Goal: Information Seeking & Learning: Learn about a topic

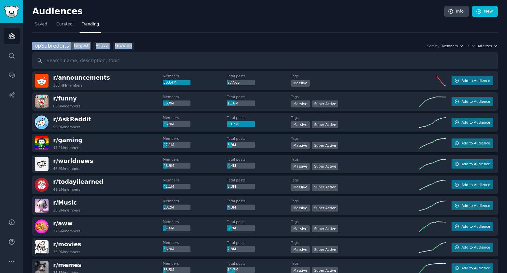
scroll to position [568, 0]
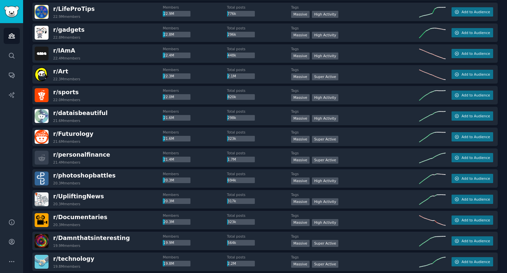
click at [505, 7] on div "Audiences Info New Saved Curated Trending Top Subreddits Top Subreddits Largest…" at bounding box center [265, 9] width 484 height 1154
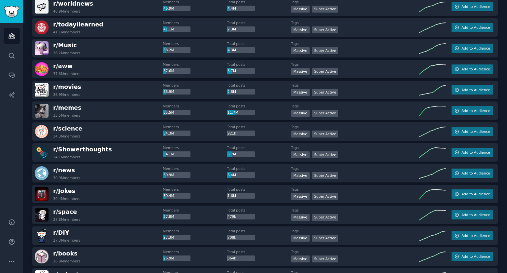
scroll to position [0, 0]
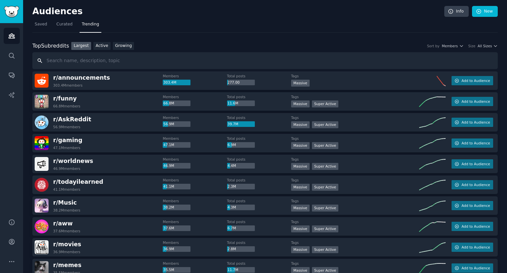
click at [267, 56] on input "text" at bounding box center [264, 60] width 465 height 17
type input "networking"
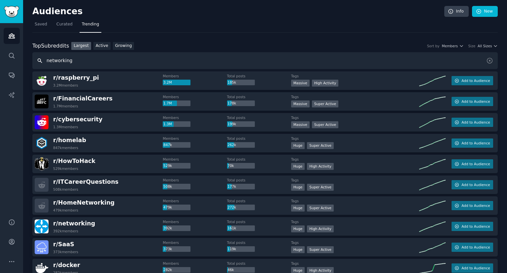
click at [267, 56] on input "networking" at bounding box center [264, 60] width 465 height 17
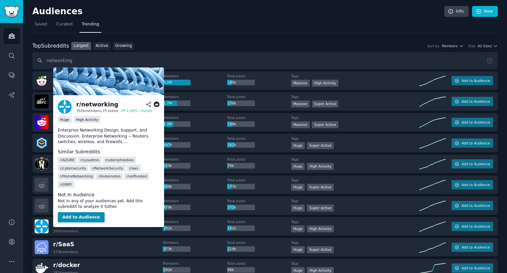
click at [79, 222] on span "r/ networking" at bounding box center [74, 223] width 42 height 7
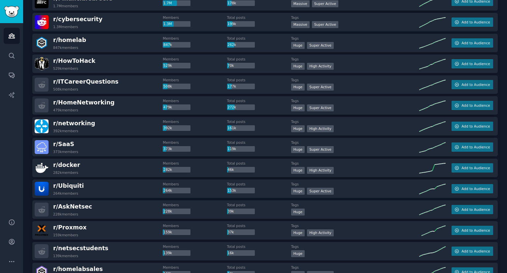
scroll to position [63, 0]
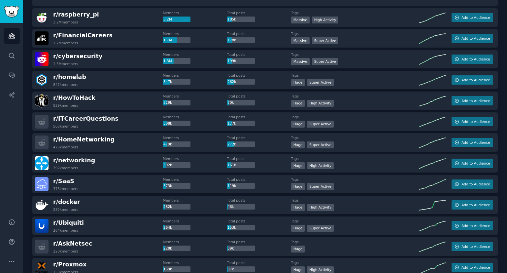
click at [43, 163] on img at bounding box center [42, 163] width 14 height 14
click at [75, 160] on span "r/ networking" at bounding box center [74, 160] width 42 height 7
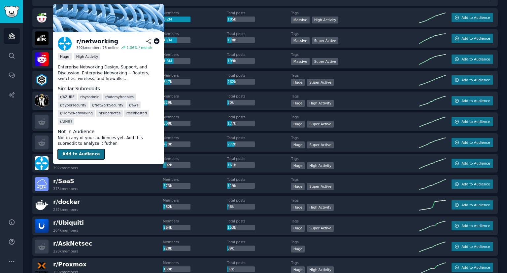
click at [78, 149] on button "Add to Audience" at bounding box center [81, 154] width 47 height 11
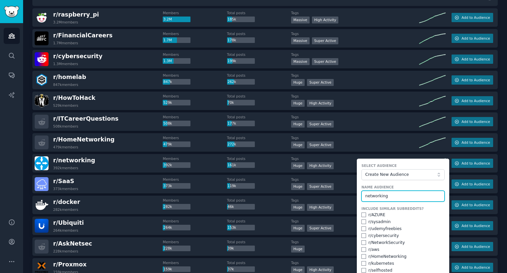
type input "networking"
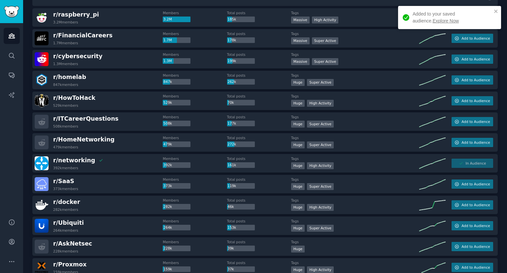
click at [433, 21] on link "Explore Now" at bounding box center [446, 20] width 26 height 5
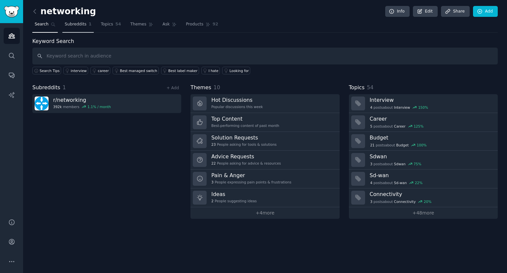
click at [81, 24] on span "Subreddits" at bounding box center [76, 24] width 22 height 6
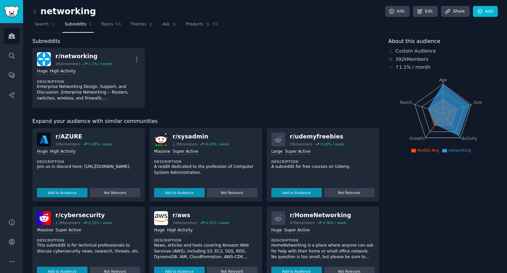
click at [414, 215] on div "About this audience Custom Audience 392k Members ↑ 1.1 % / month Age Size Activ…" at bounding box center [444, 198] width 110 height 322
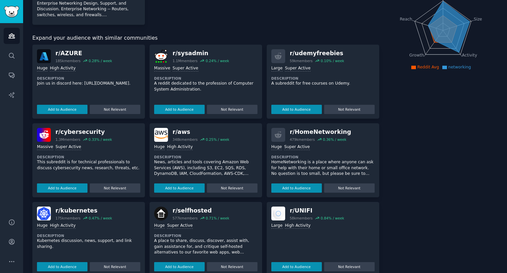
scroll to position [92, 0]
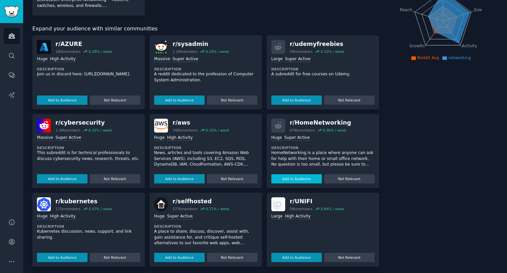
click at [306, 175] on button "Add to Audience" at bounding box center [296, 178] width 51 height 9
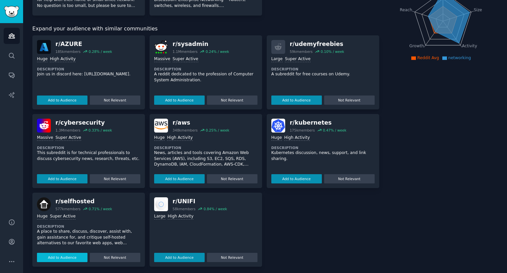
click at [58, 255] on button "Add to Audience" at bounding box center [62, 257] width 51 height 9
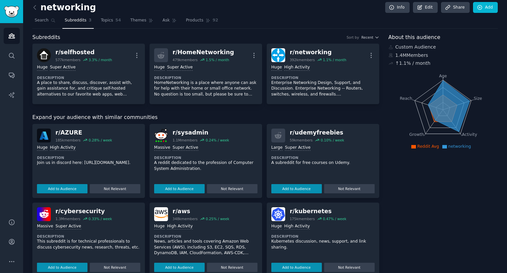
scroll to position [0, 0]
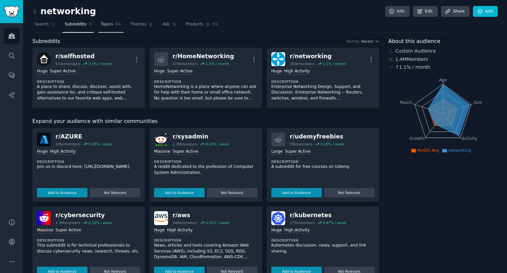
click at [103, 25] on span "Topics" at bounding box center [107, 24] width 12 height 6
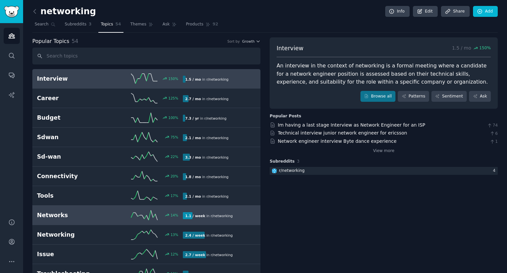
click at [101, 216] on h2 "Networks" at bounding box center [73, 215] width 73 height 8
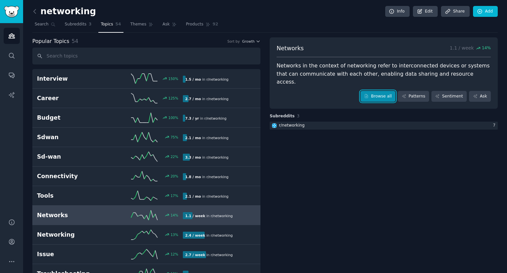
click at [375, 92] on link "Browse all" at bounding box center [377, 96] width 35 height 11
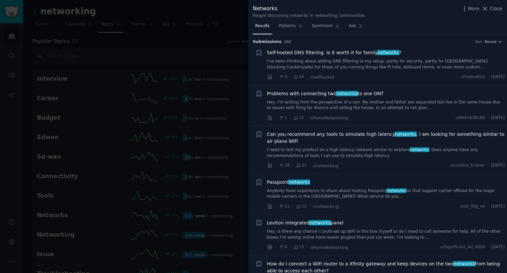
click at [146, 171] on div at bounding box center [253, 136] width 507 height 273
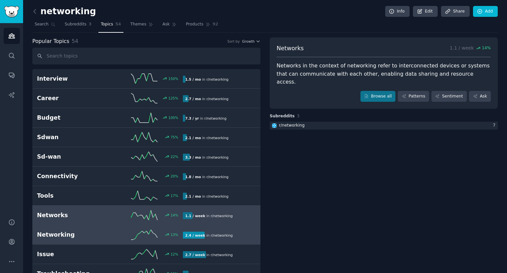
click at [75, 230] on h2 "Networking" at bounding box center [73, 234] width 73 height 8
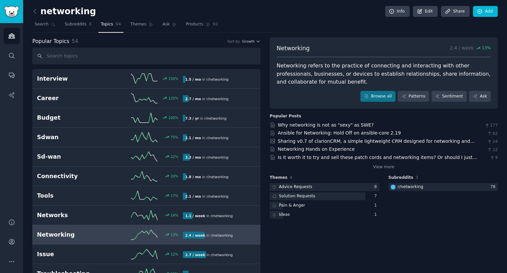
click at [384, 87] on div "Networking 2.4 / week 13 % Networking refers to the practice of connecting and …" at bounding box center [384, 73] width 228 height 72
click at [385, 95] on link "Browse all" at bounding box center [377, 96] width 35 height 11
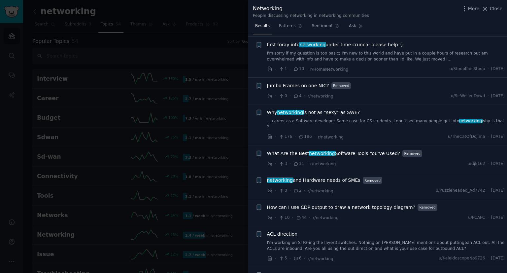
scroll to position [375, 0]
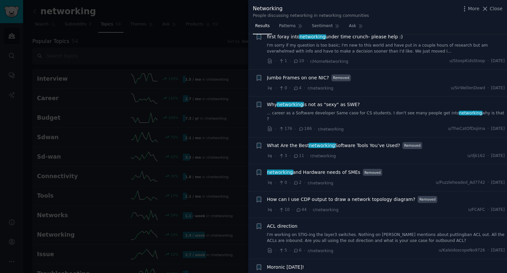
click at [365, 142] on span "What Are the Best networking Software Tools You’ve Used?" at bounding box center [333, 145] width 133 height 7
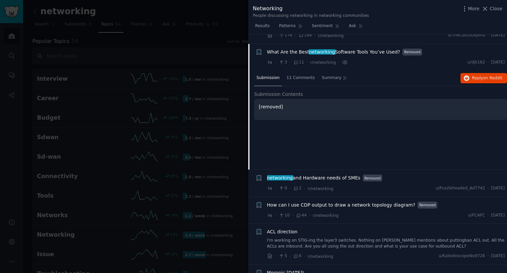
scroll to position [471, 0]
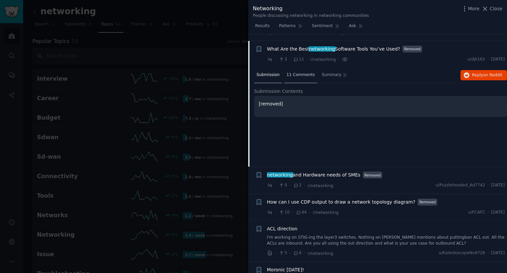
click at [298, 67] on div "11 Comments" at bounding box center [300, 75] width 33 height 16
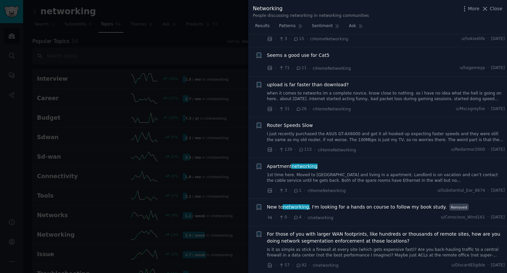
scroll to position [1831, 0]
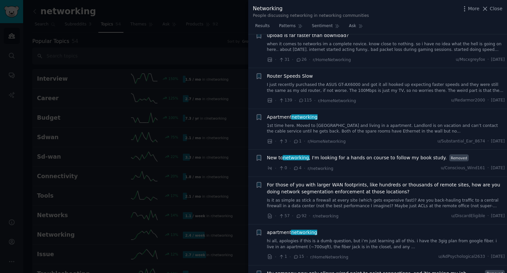
click at [412, 154] on span "New to networking , I'm looking for a hands on course to follow my book study." at bounding box center [357, 157] width 180 height 7
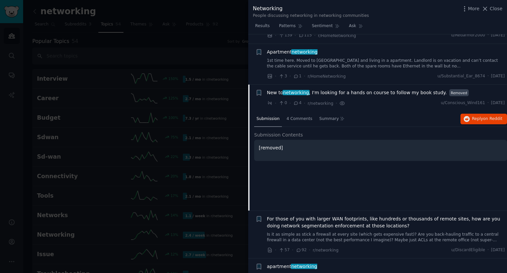
scroll to position [1674, 0]
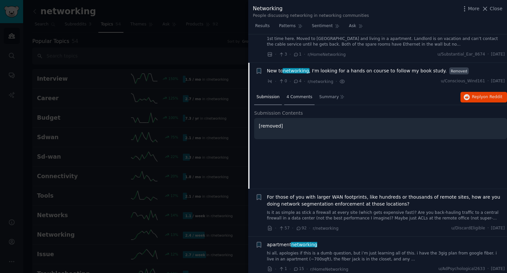
click at [298, 94] on span "4 Comments" at bounding box center [300, 97] width 26 height 6
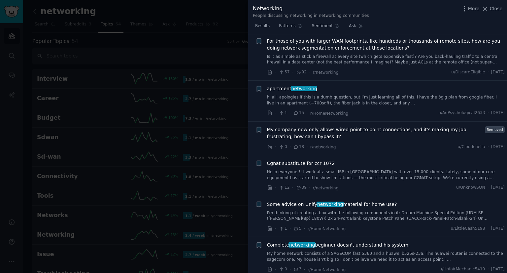
scroll to position [1887, 0]
